Goal: Information Seeking & Learning: Learn about a topic

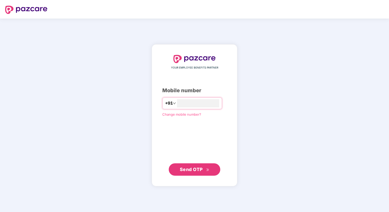
type input "**********"
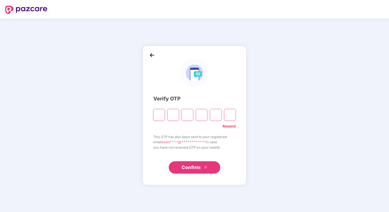
type input "*"
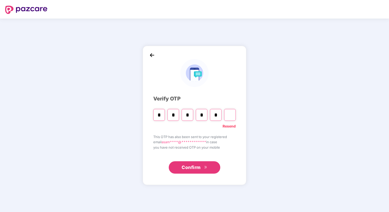
type input "*"
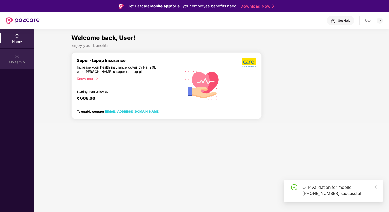
click at [24, 60] on div "My family" at bounding box center [17, 61] width 34 height 5
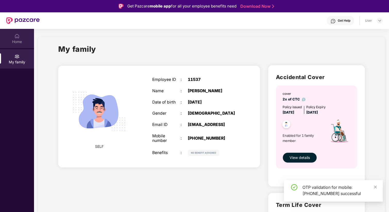
click at [20, 46] on div "Home" at bounding box center [17, 38] width 34 height 19
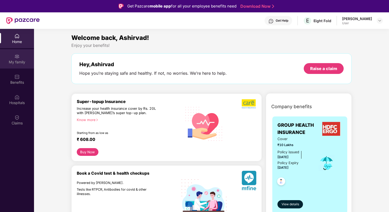
click at [15, 63] on div "My family" at bounding box center [17, 61] width 34 height 5
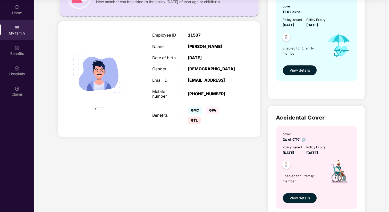
scroll to position [63, 0]
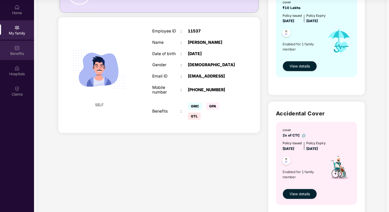
click at [18, 51] on div "Benefits" at bounding box center [17, 53] width 34 height 5
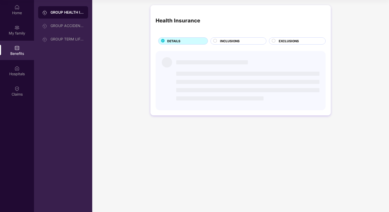
scroll to position [0, 0]
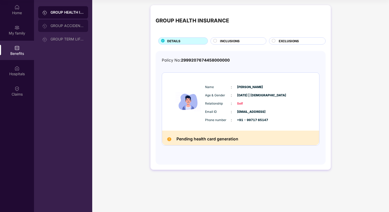
click at [63, 23] on div "GROUP ACCIDENTAL INSURANCE" at bounding box center [63, 26] width 50 height 12
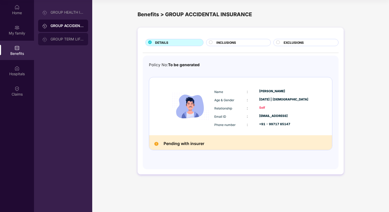
click at [67, 37] on div "GROUP TERM LIFE INSURANCE" at bounding box center [66, 39] width 33 height 4
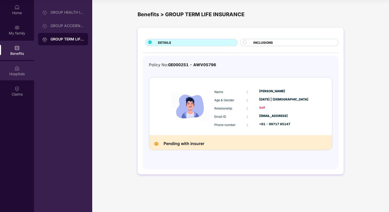
click at [17, 64] on div "Hospitals" at bounding box center [17, 70] width 34 height 19
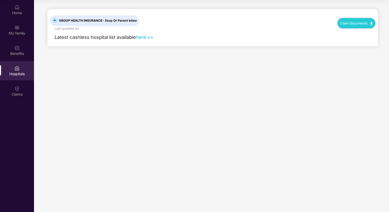
click at [146, 35] on link "here >>" at bounding box center [145, 37] width 18 height 6
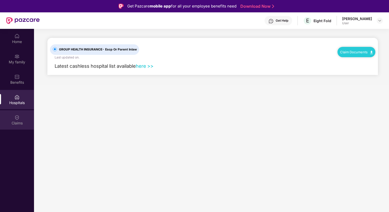
click at [12, 120] on div "Claims" at bounding box center [17, 119] width 34 height 19
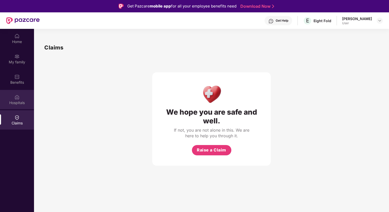
click at [19, 104] on div "Hospitals" at bounding box center [17, 102] width 34 height 5
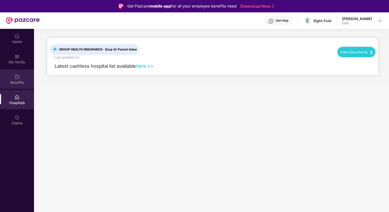
click at [19, 86] on div "Benefits" at bounding box center [17, 79] width 34 height 19
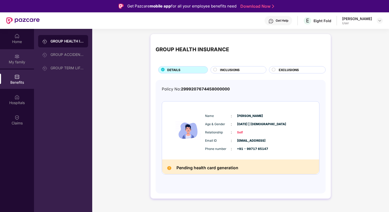
click at [17, 64] on div "My family" at bounding box center [17, 61] width 34 height 5
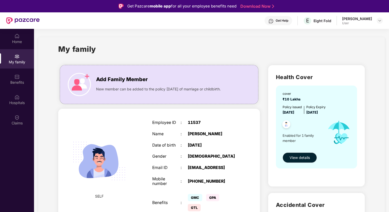
click at [364, 21] on div "User" at bounding box center [357, 23] width 30 height 4
click at [380, 21] on img at bounding box center [380, 21] width 4 height 4
click at [113, 91] on span "New member can be added to the policy within 30 days of marriage or childbirth." at bounding box center [158, 89] width 125 height 6
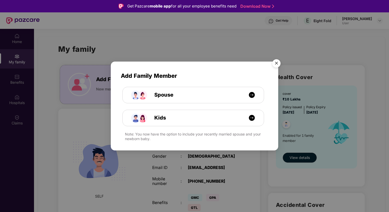
click at [277, 65] on img "Close" at bounding box center [276, 64] width 14 height 14
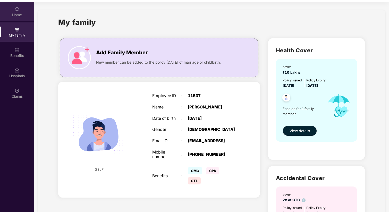
click at [12, 14] on div "Home" at bounding box center [17, 14] width 34 height 5
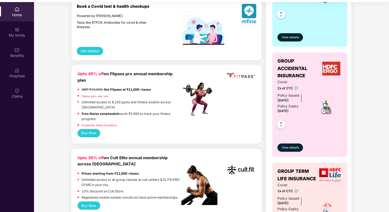
scroll to position [141, 0]
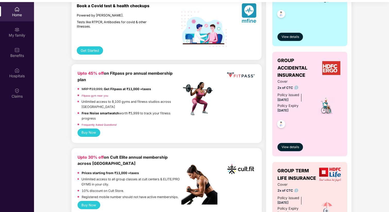
click at [92, 201] on button "Buy Now" at bounding box center [89, 205] width 23 height 8
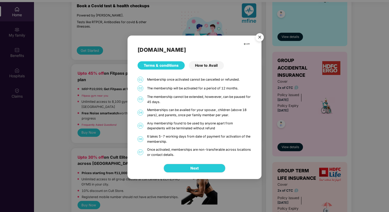
scroll to position [29, 0]
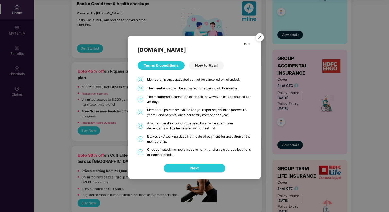
click at [199, 67] on div "How to Avail" at bounding box center [206, 65] width 35 height 8
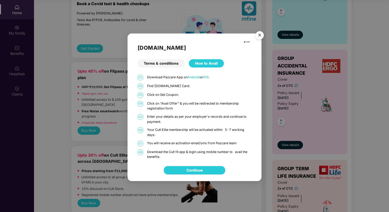
click at [175, 64] on div "Terms & conditions" at bounding box center [161, 63] width 47 height 8
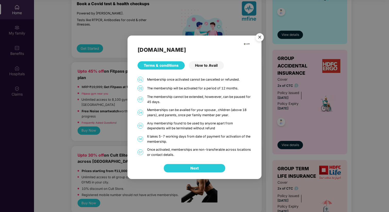
click at [187, 168] on button "Next" at bounding box center [195, 168] width 62 height 9
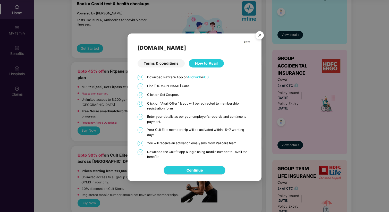
click at [261, 35] on img "Close" at bounding box center [259, 36] width 14 height 14
